Goal: Navigation & Orientation: Find specific page/section

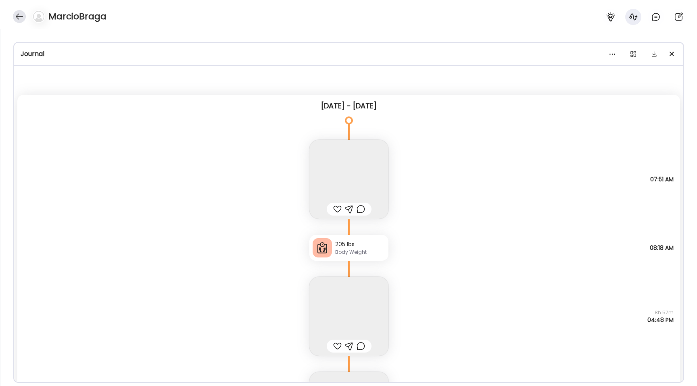
scroll to position [4573, 0]
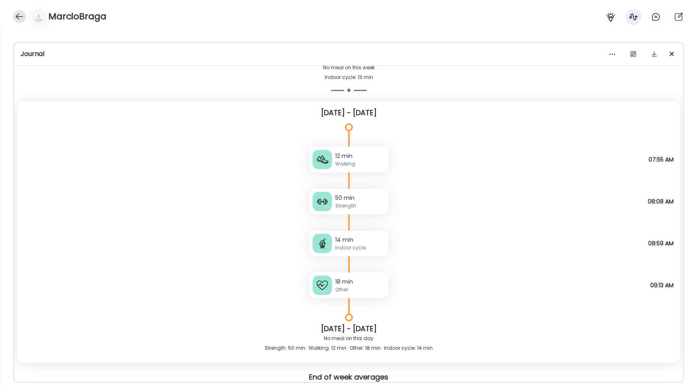
click at [15, 18] on div at bounding box center [19, 16] width 13 height 13
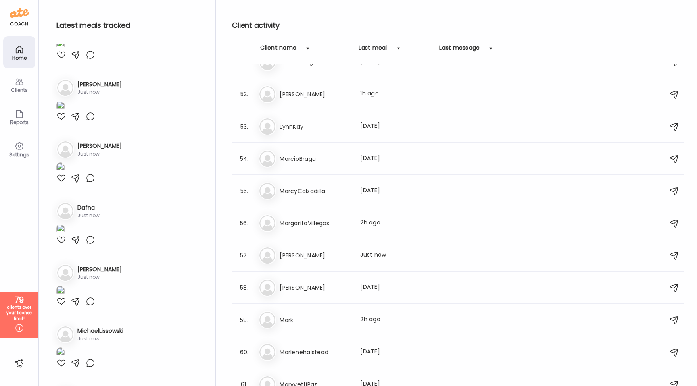
scroll to position [165, 0]
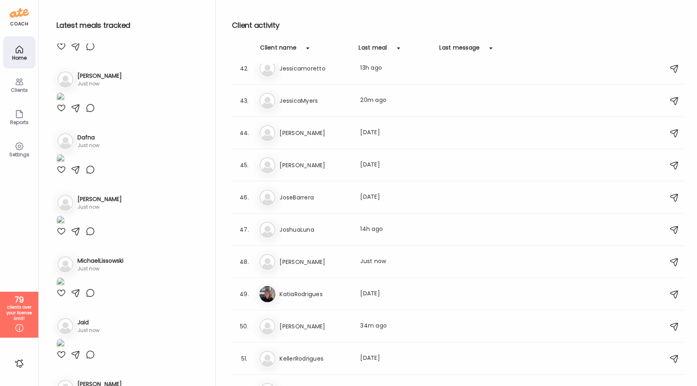
scroll to position [1333, 0]
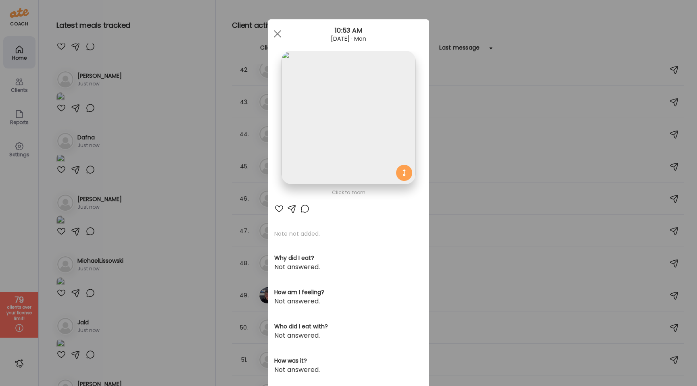
click at [319, 104] on img at bounding box center [349, 118] width 134 height 134
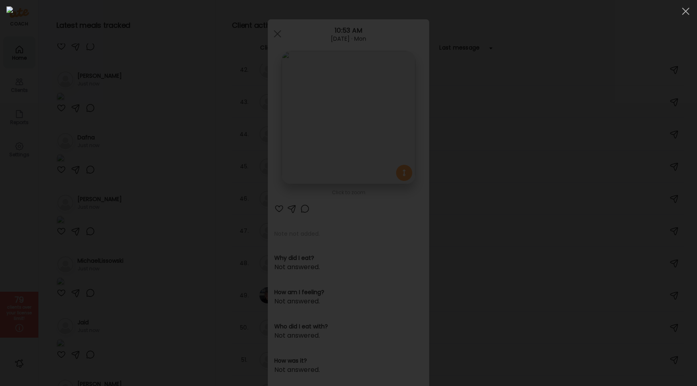
click at [104, 181] on div at bounding box center [348, 192] width 684 height 373
click at [104, 181] on div "Ate Coach Dashboard Wahoo! It’s official Take a moment to set up your Coach Pro…" at bounding box center [348, 193] width 697 height 386
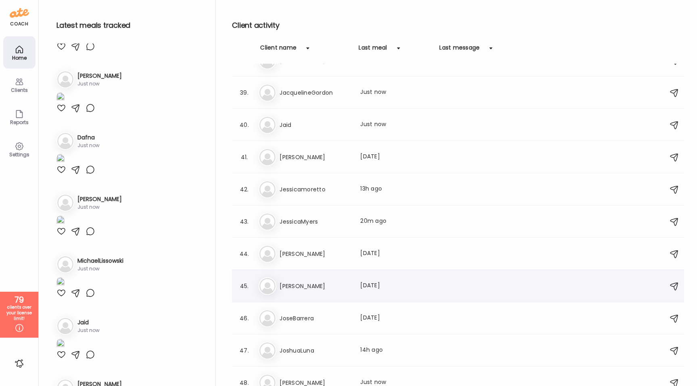
scroll to position [1169, 0]
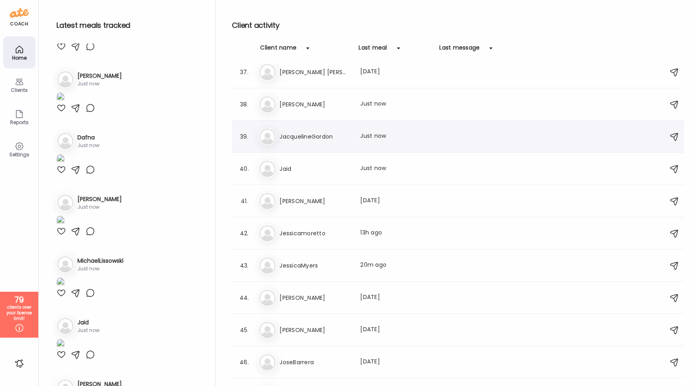
click at [310, 136] on h3 "JacquelineGordon" at bounding box center [315, 137] width 71 height 10
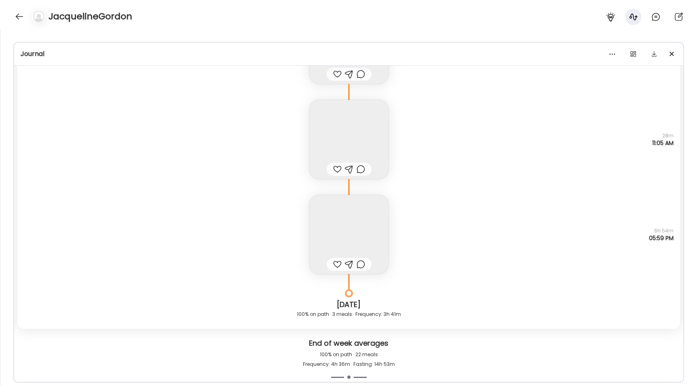
scroll to position [3409, 0]
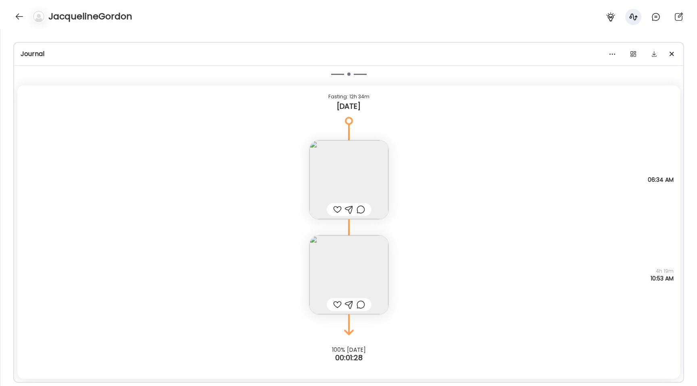
click at [335, 211] on div at bounding box center [337, 210] width 8 height 10
click at [337, 305] on div at bounding box center [337, 305] width 8 height 10
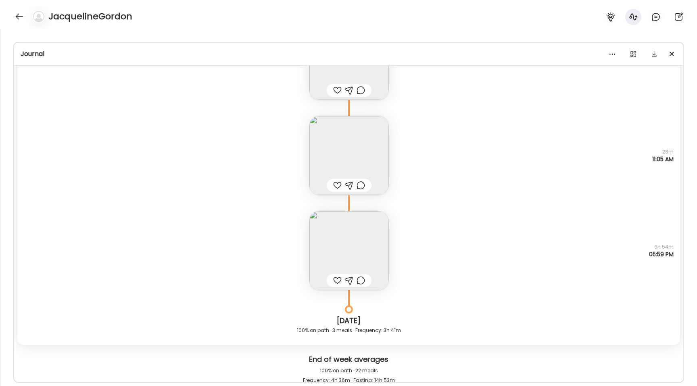
scroll to position [3077, 0]
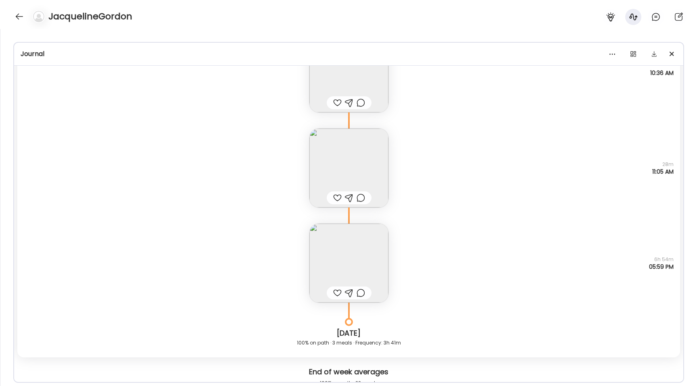
click at [335, 290] on div at bounding box center [337, 293] width 8 height 10
click at [335, 197] on div at bounding box center [337, 198] width 8 height 10
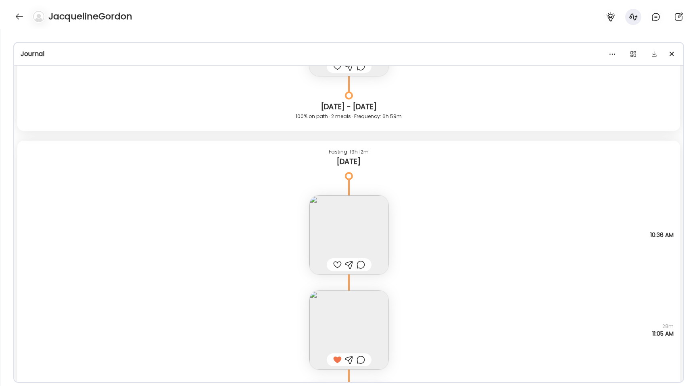
scroll to position [2898, 0]
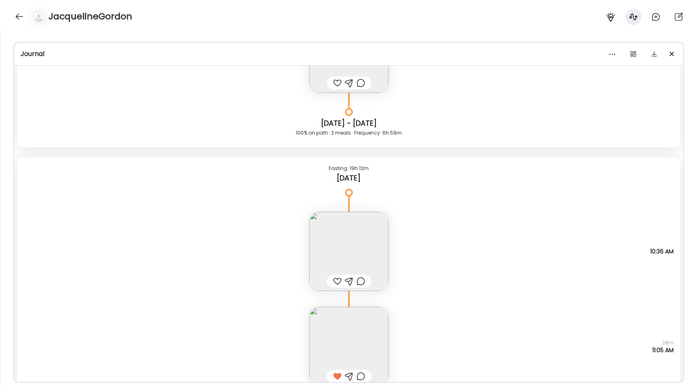
click at [336, 280] on div at bounding box center [337, 282] width 8 height 10
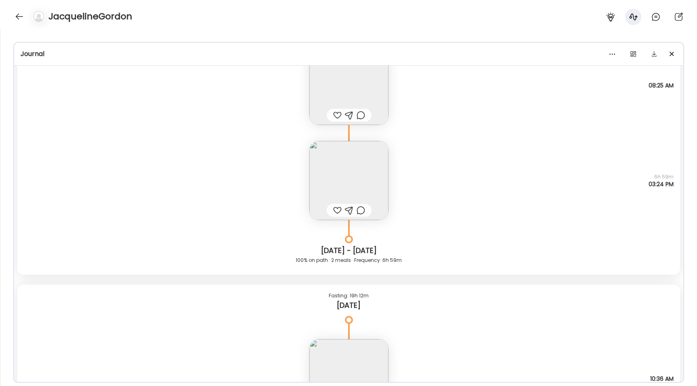
scroll to position [2694, 0]
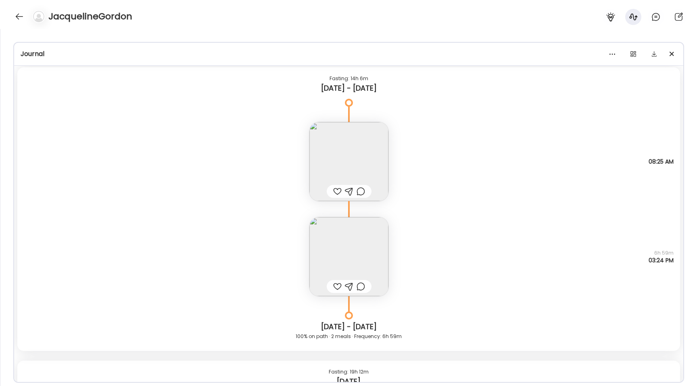
click at [336, 286] on div at bounding box center [337, 287] width 8 height 10
click at [336, 190] on div at bounding box center [337, 192] width 8 height 10
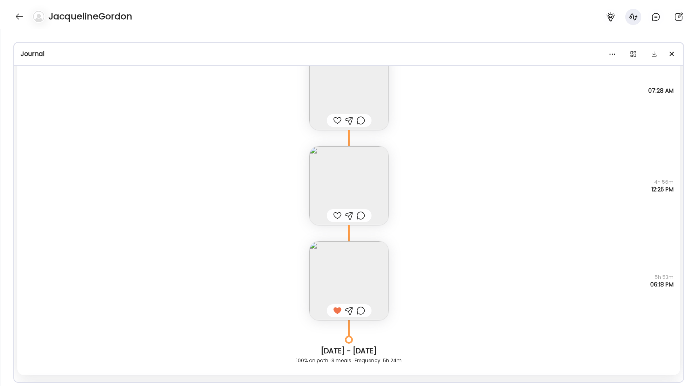
scroll to position [2204, 0]
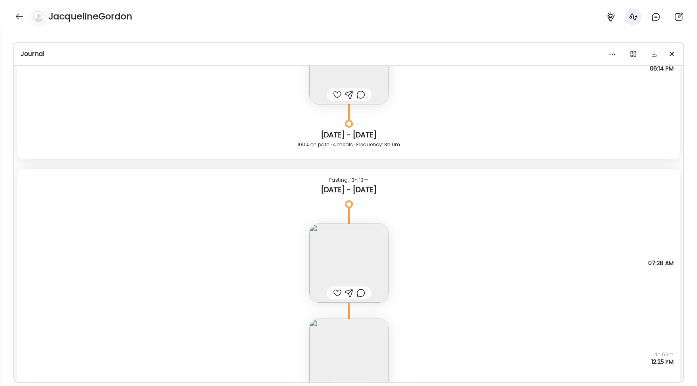
click at [338, 293] on div at bounding box center [337, 293] width 8 height 10
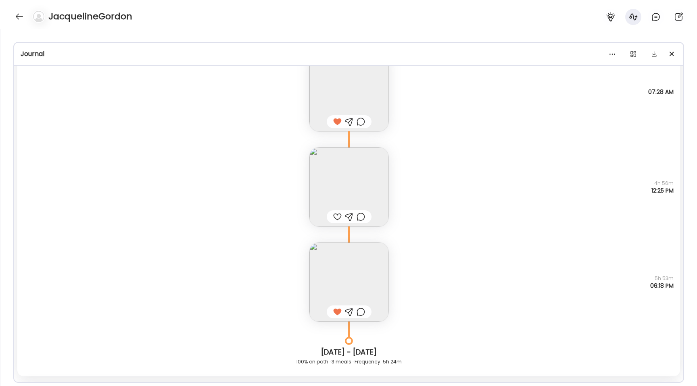
scroll to position [2382, 0]
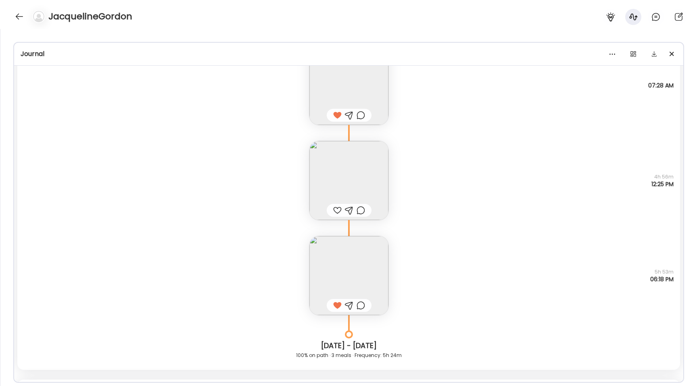
click at [334, 211] on div at bounding box center [337, 211] width 8 height 10
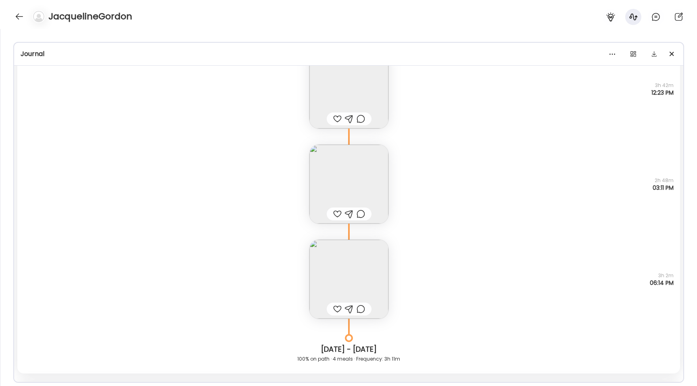
scroll to position [1944, 0]
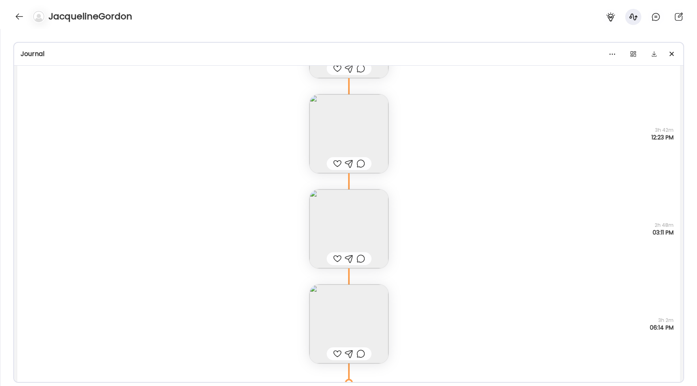
click at [336, 258] on div at bounding box center [337, 259] width 8 height 10
click at [338, 357] on div at bounding box center [337, 354] width 8 height 10
click at [338, 166] on div at bounding box center [337, 164] width 8 height 10
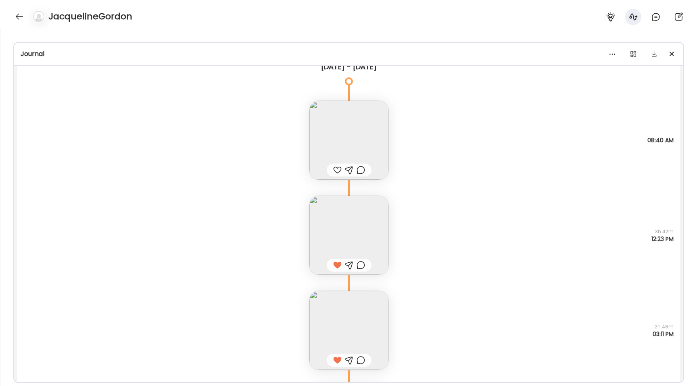
scroll to position [1821, 0]
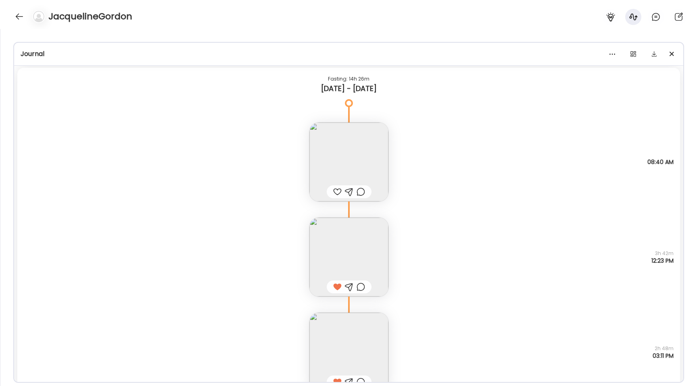
click at [336, 194] on div at bounding box center [337, 192] width 8 height 10
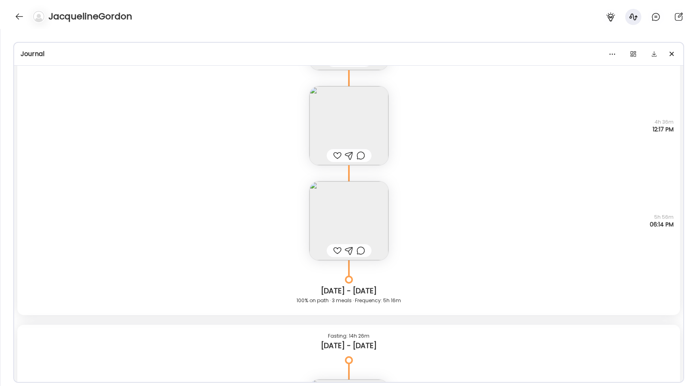
scroll to position [1563, 0]
click at [337, 250] on div at bounding box center [337, 251] width 8 height 10
click at [336, 157] on div at bounding box center [337, 156] width 8 height 10
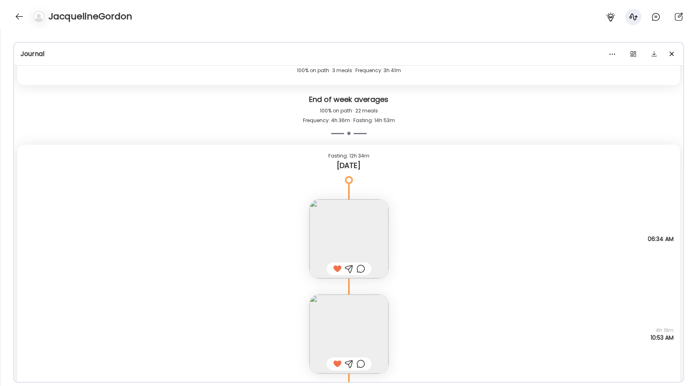
scroll to position [7013, 0]
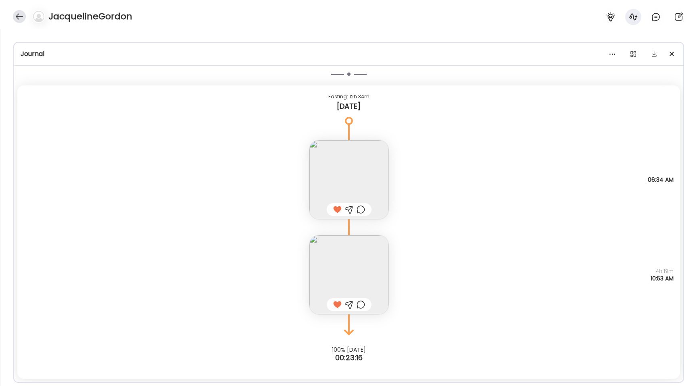
click at [17, 19] on div at bounding box center [19, 16] width 13 height 13
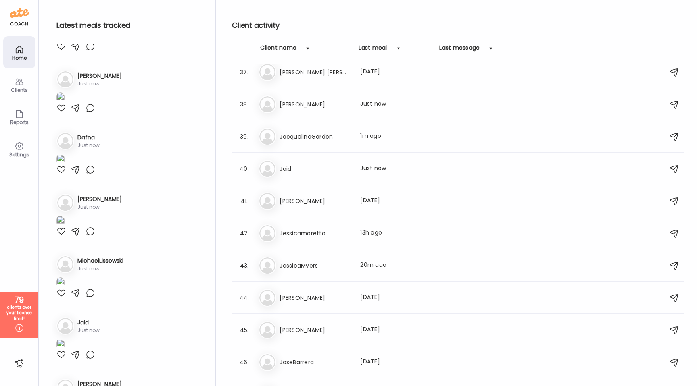
scroll to position [0, 0]
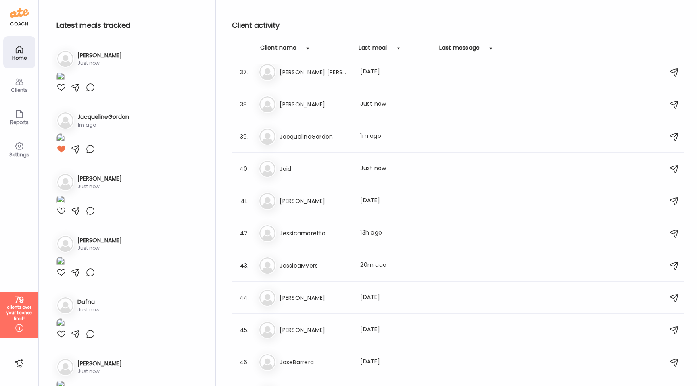
click at [60, 92] on div at bounding box center [61, 88] width 10 height 10
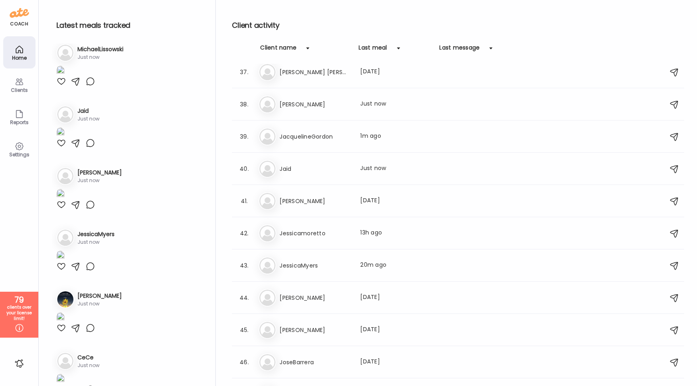
scroll to position [390, 0]
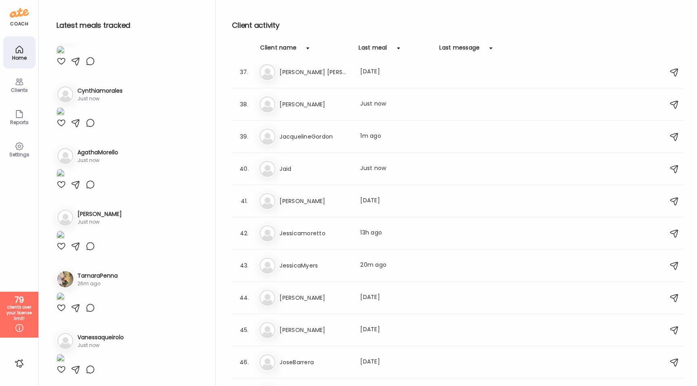
scroll to position [1147, 0]
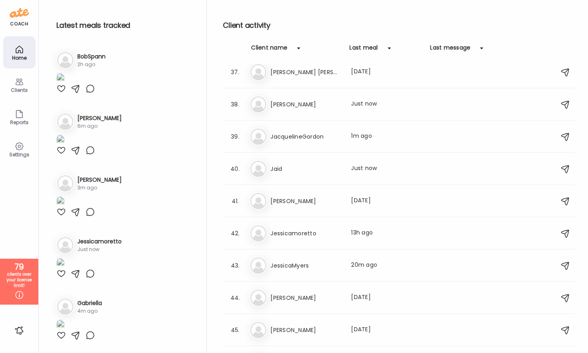
scroll to position [2441, 0]
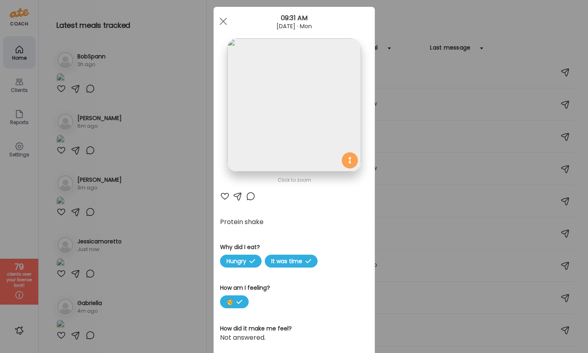
scroll to position [0, 0]
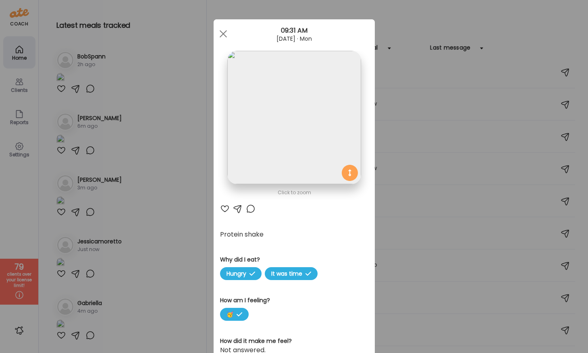
click at [141, 113] on div "Ate Coach Dashboard Wahoo! It’s official Take a moment to set up your Coach Pro…" at bounding box center [294, 176] width 588 height 353
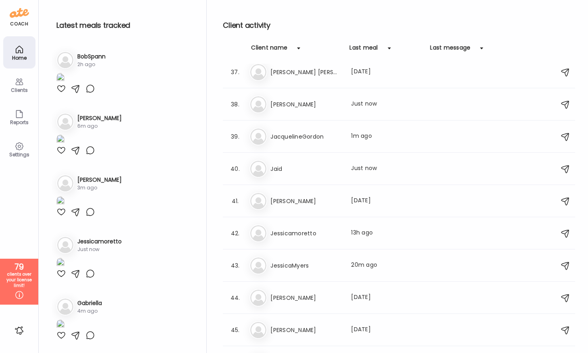
scroll to position [2851, 0]
